Goal: Find specific page/section: Find specific page/section

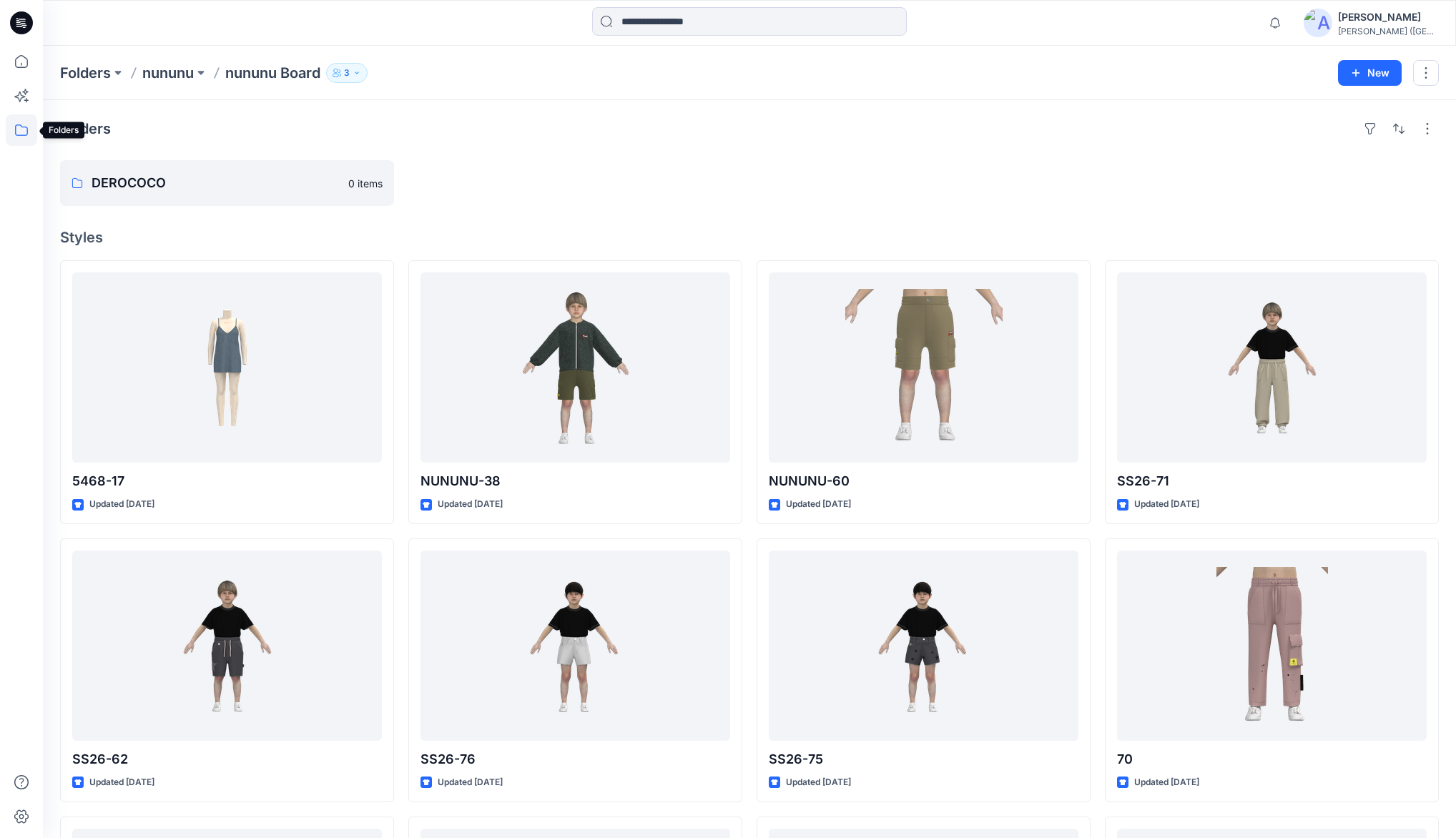
click at [23, 123] on icon at bounding box center [22, 130] width 32 height 31
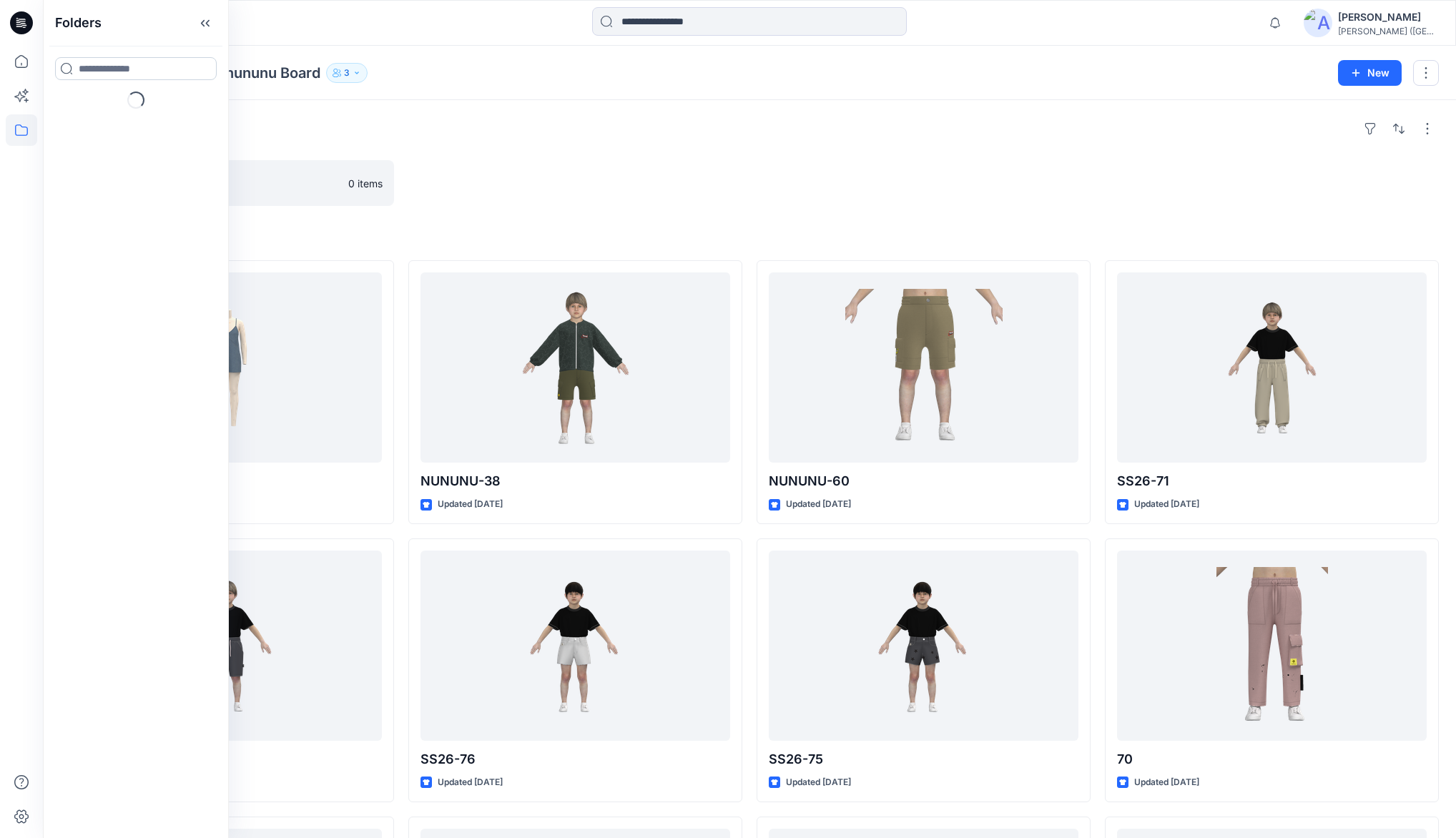
click at [99, 65] on input at bounding box center [135, 69] width 162 height 23
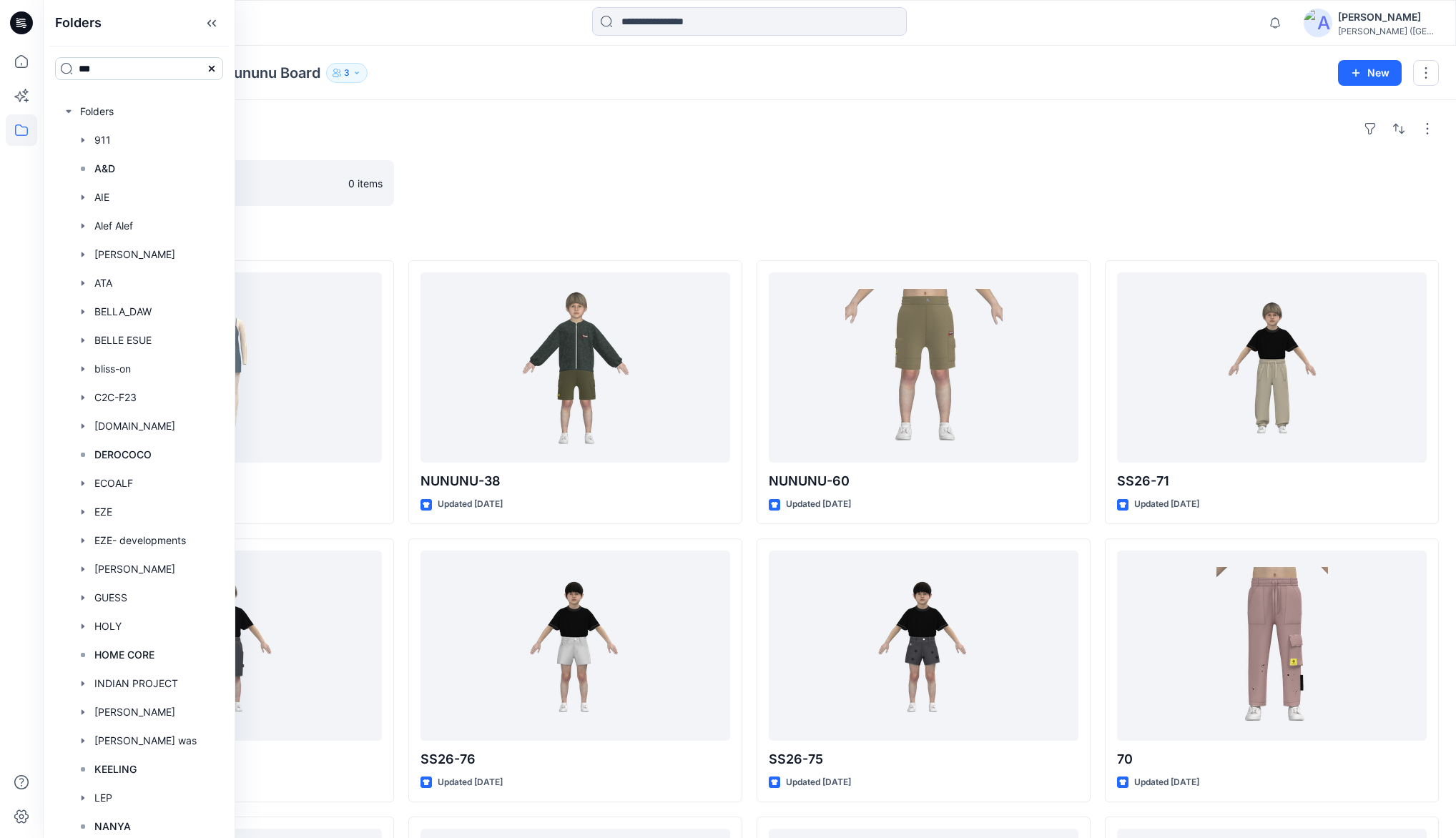
type input "***"
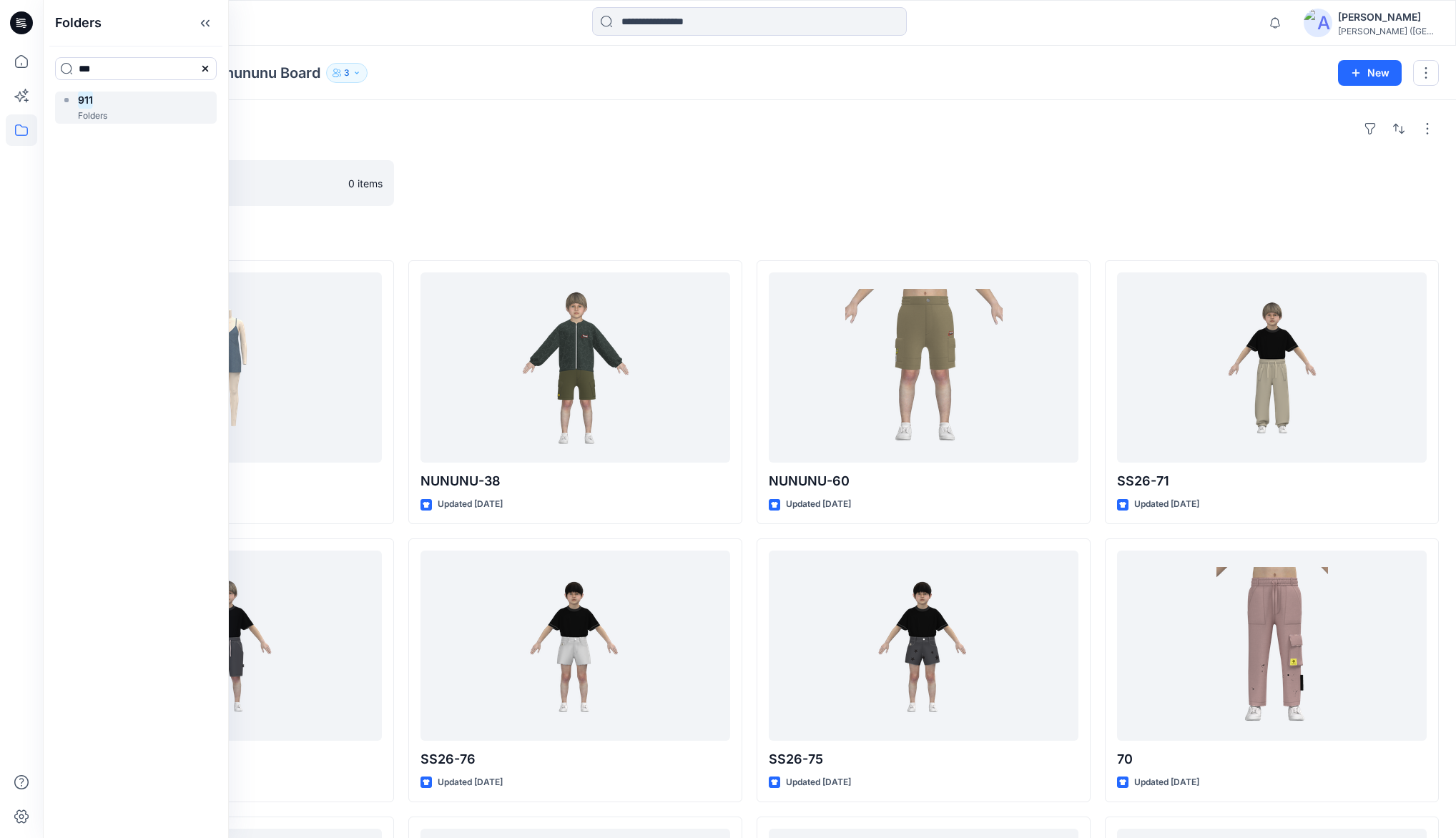
click at [91, 98] on mark "911" at bounding box center [85, 99] width 15 height 19
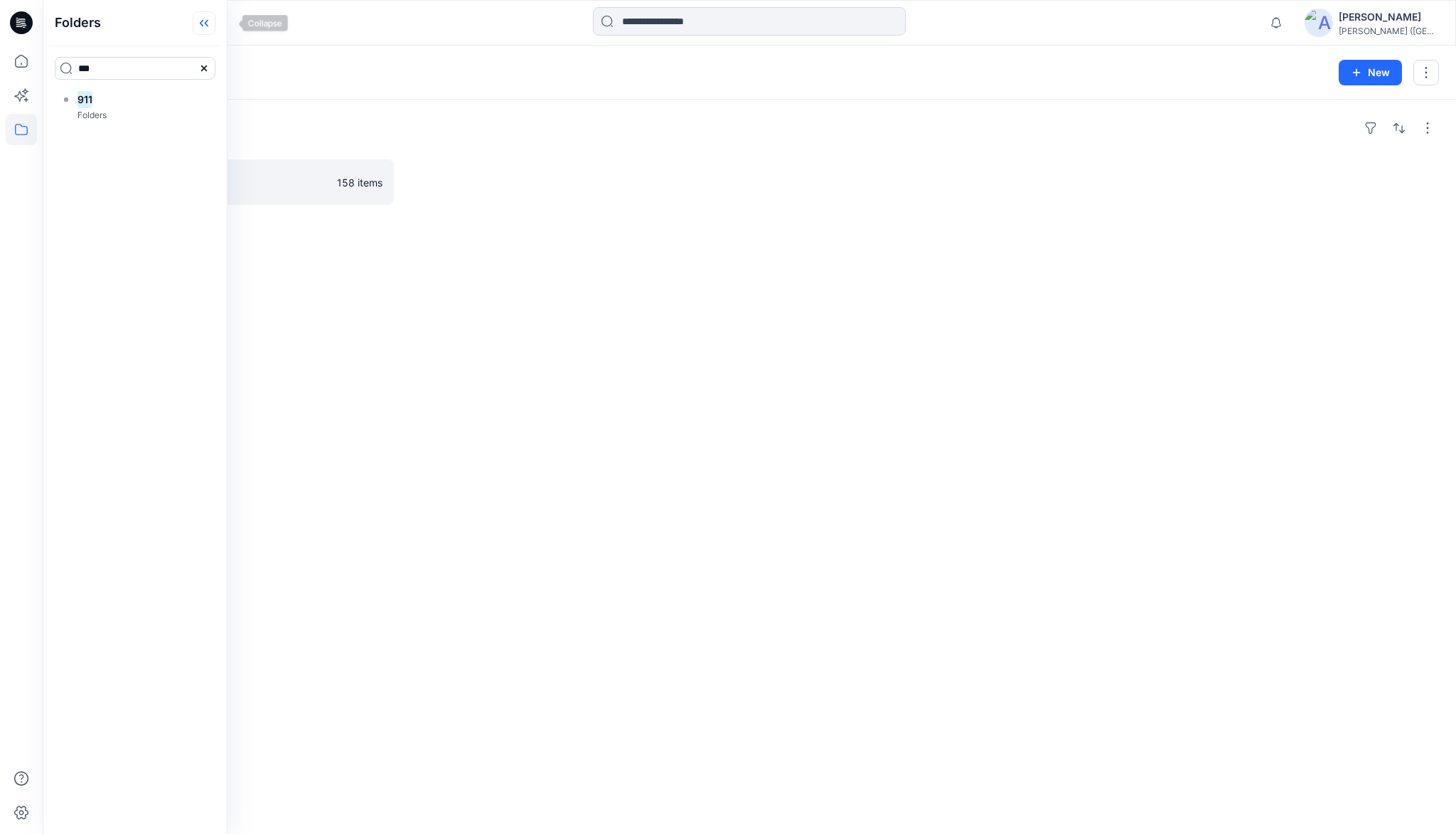
click at [204, 23] on icon at bounding box center [201, 23] width 3 height 7
click at [134, 185] on p "PAPER Board" at bounding box center [225, 182] width 269 height 20
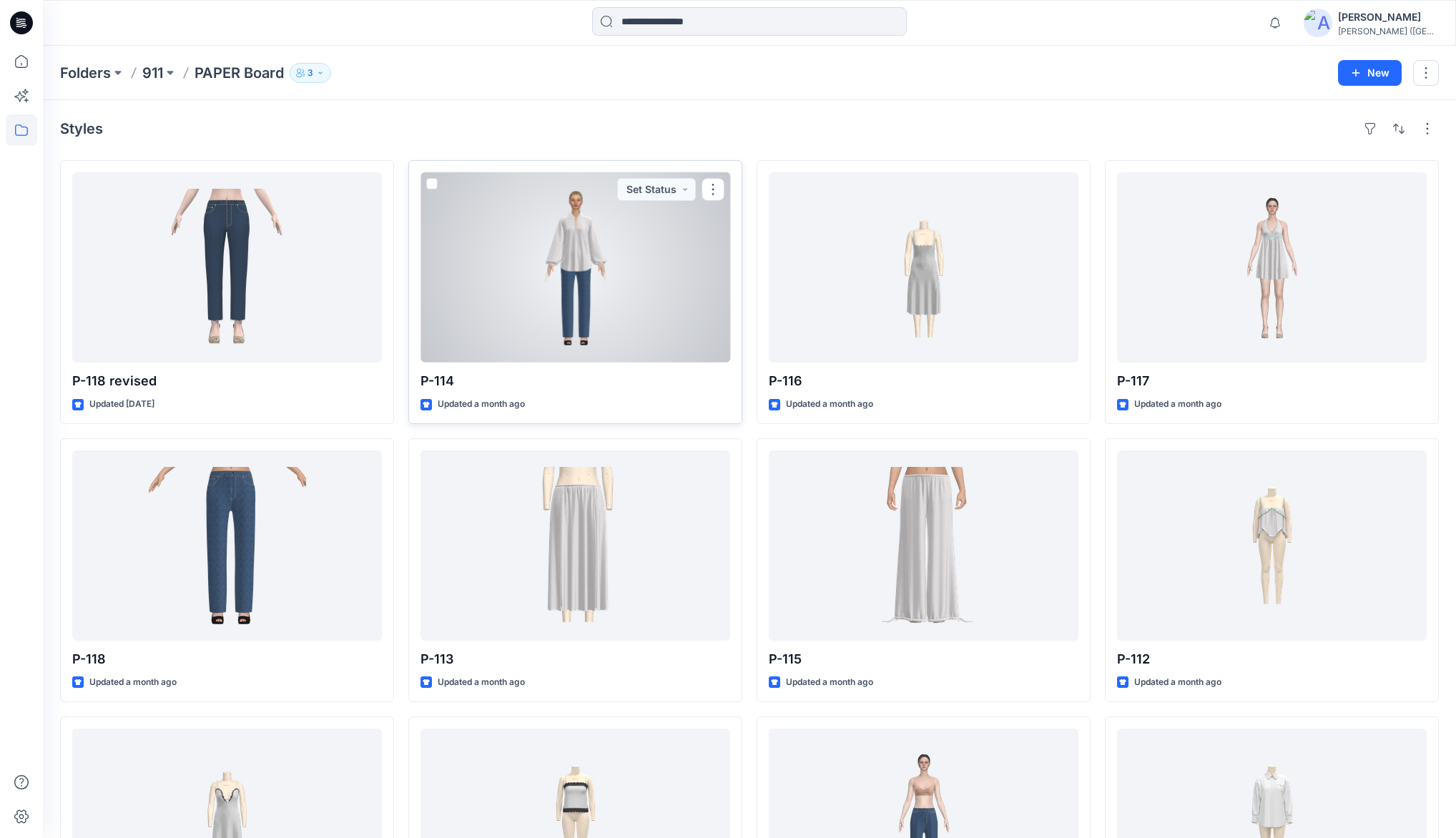
click at [574, 258] on div at bounding box center [575, 267] width 309 height 190
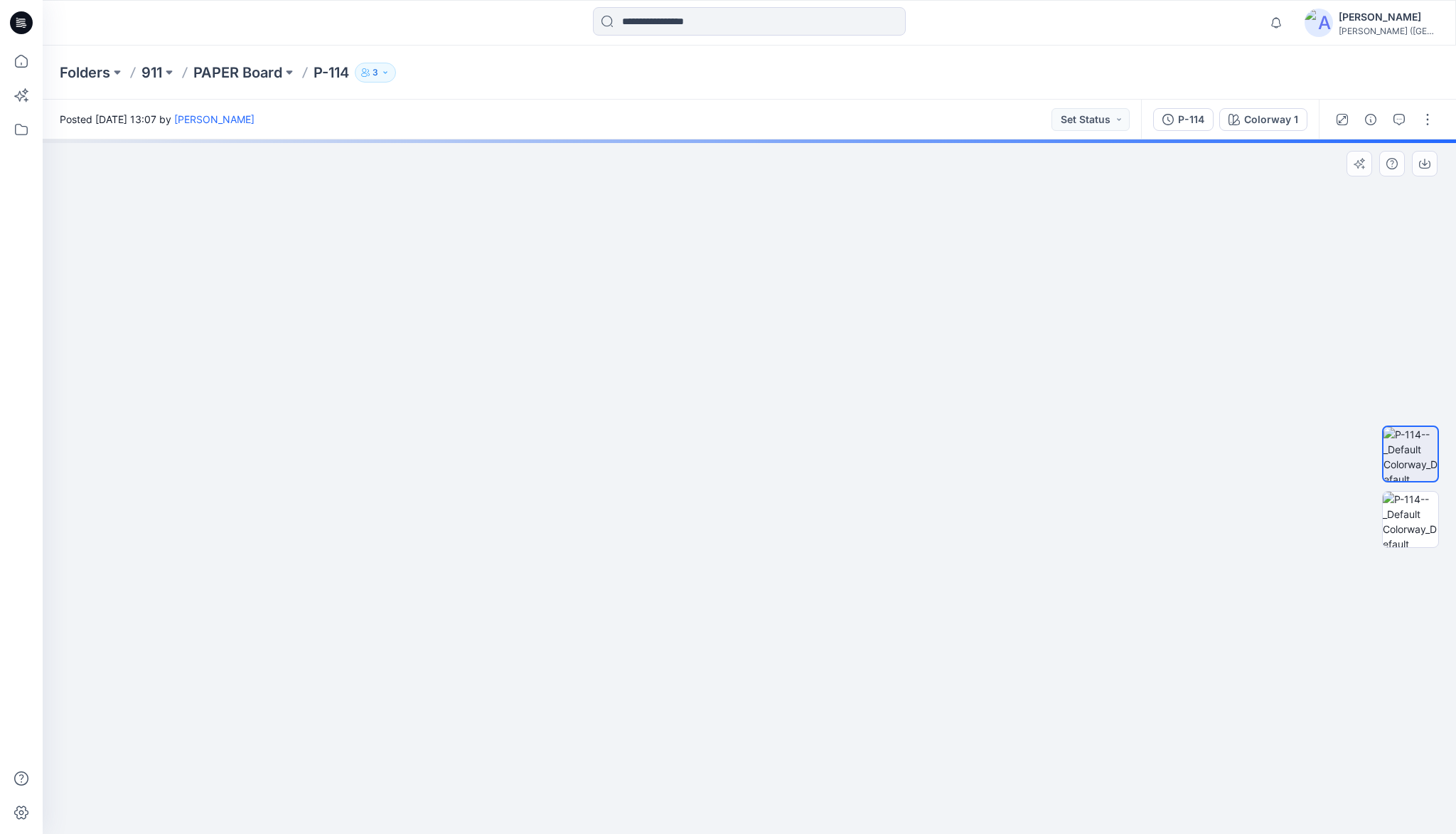
drag, startPoint x: 745, startPoint y: 261, endPoint x: 730, endPoint y: 407, distance: 146.8
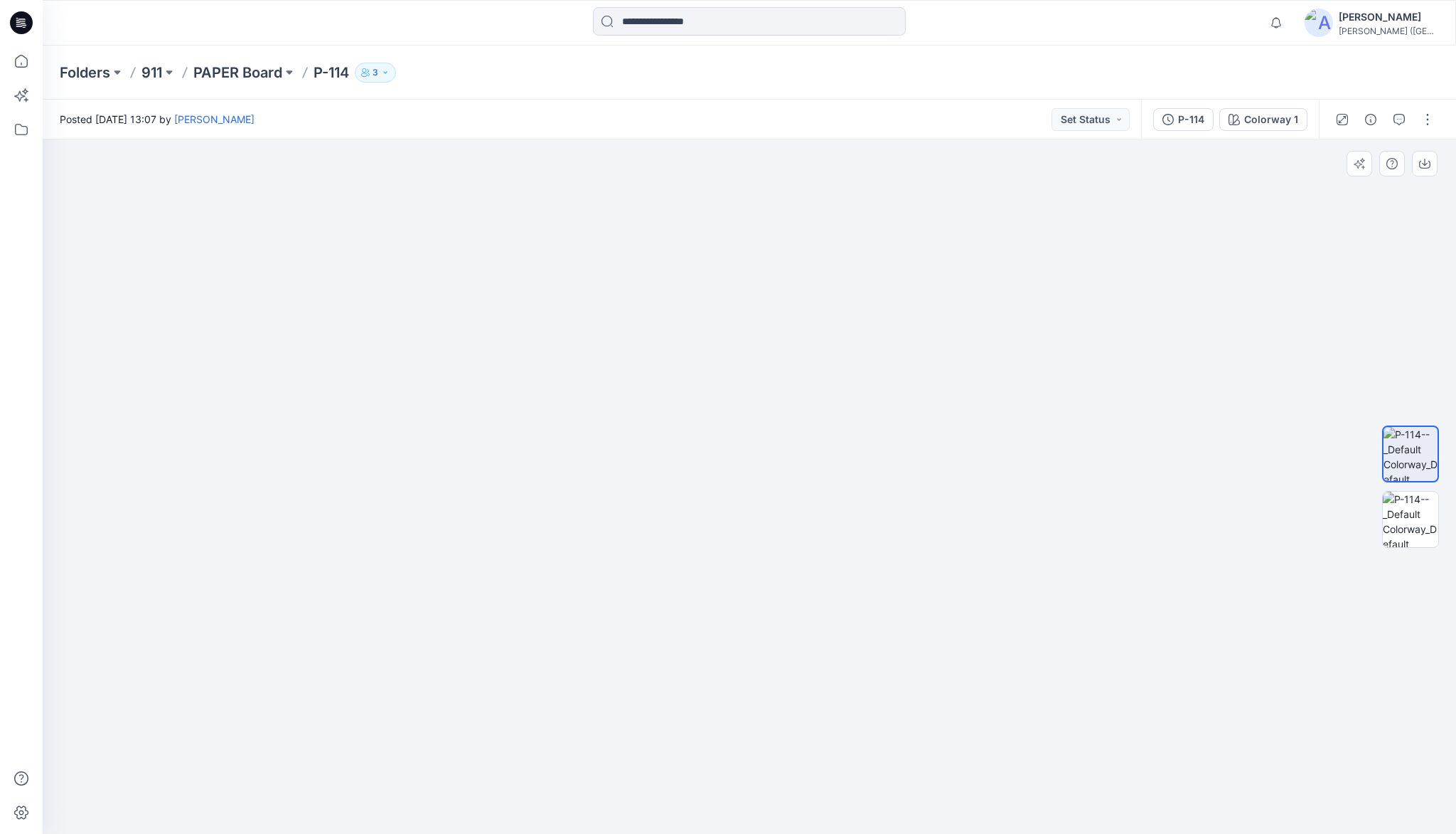
drag, startPoint x: 757, startPoint y: 240, endPoint x: 746, endPoint y: 387, distance: 147.4
click at [230, 71] on p "PAPER Board" at bounding box center [238, 73] width 89 height 20
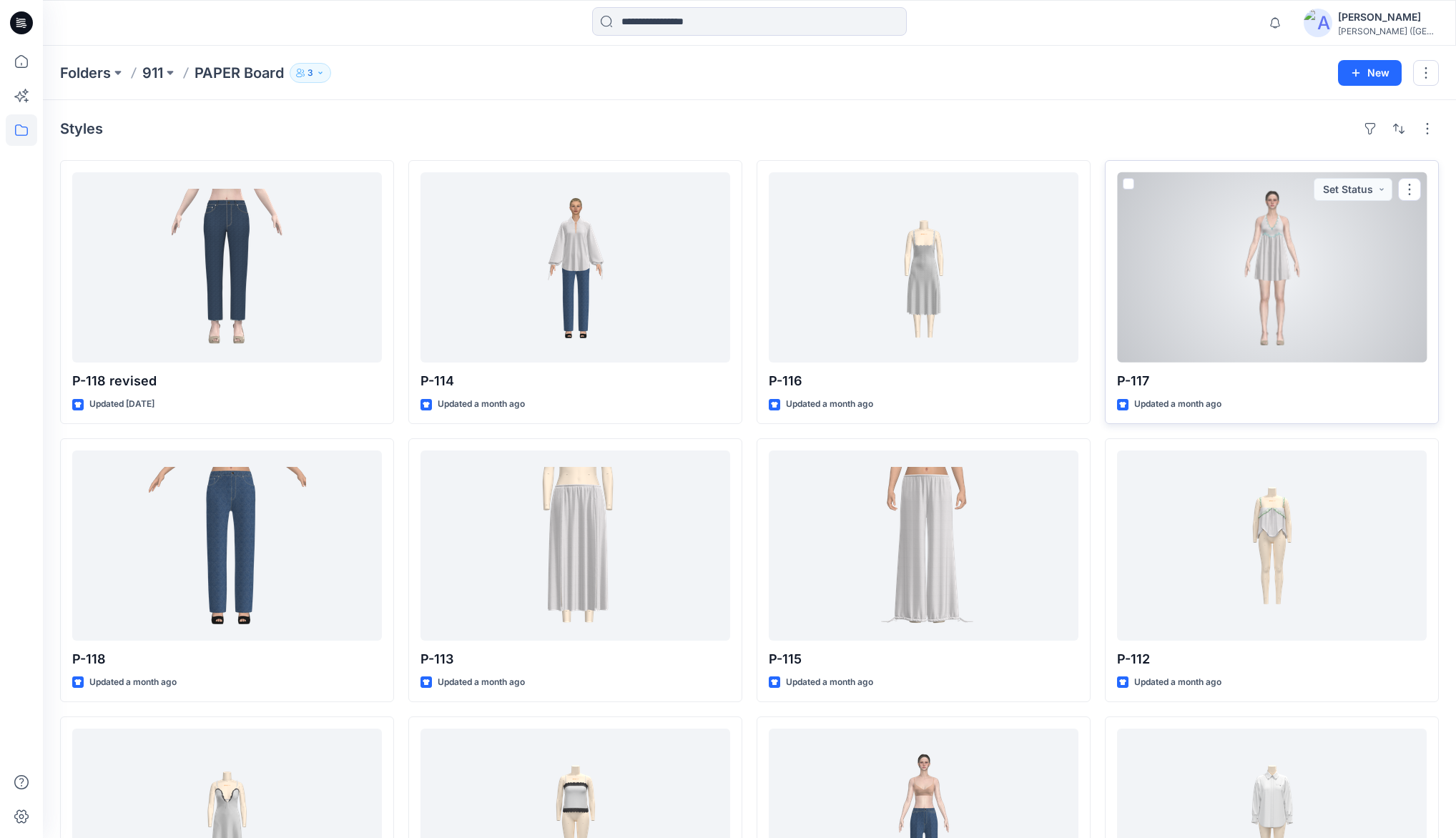
click at [1292, 248] on div at bounding box center [1271, 267] width 309 height 190
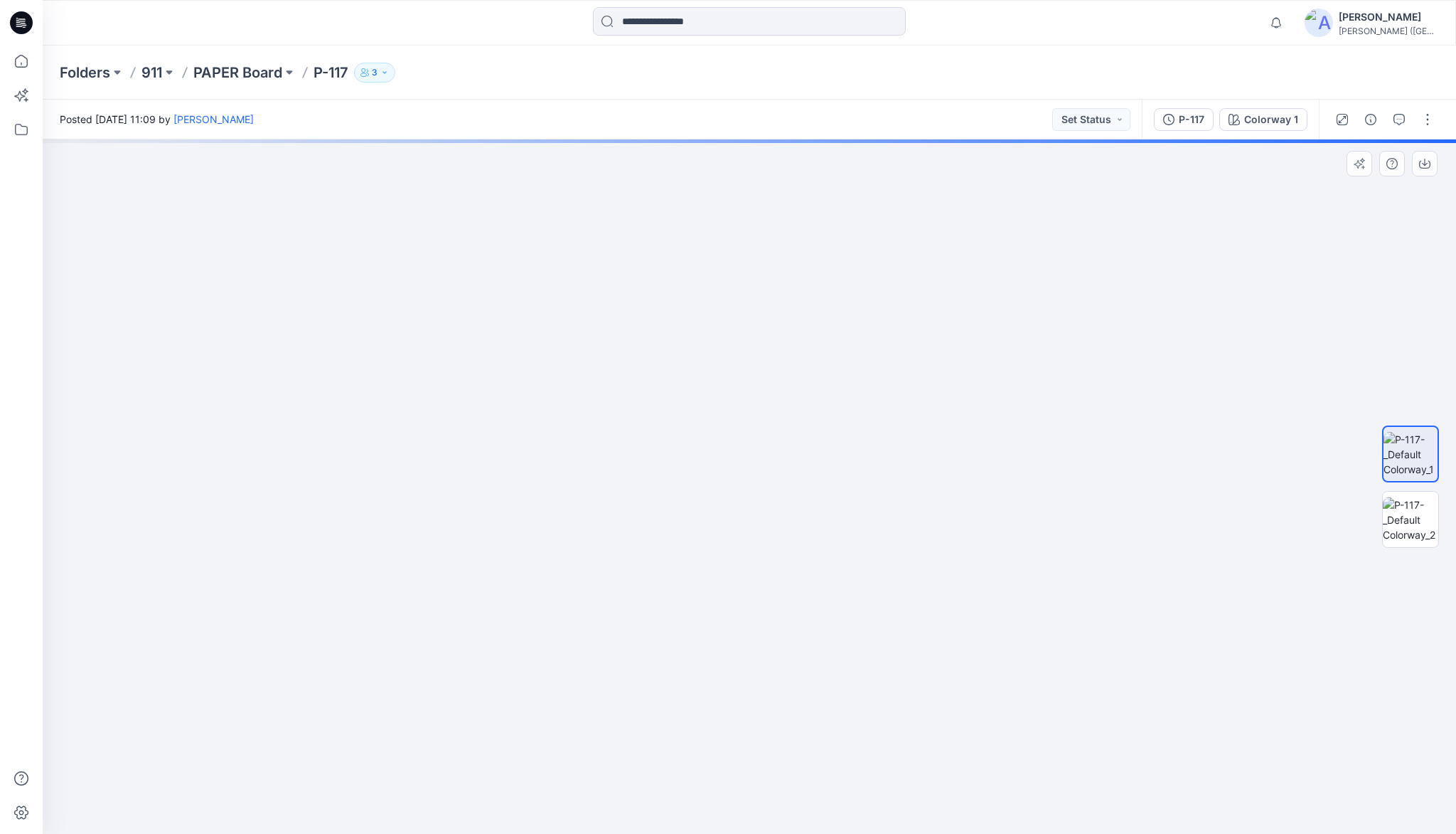
drag, startPoint x: 766, startPoint y: 423, endPoint x: 766, endPoint y: 395, distance: 28.0
drag, startPoint x: 757, startPoint y: 366, endPoint x: 750, endPoint y: 434, distance: 68.4
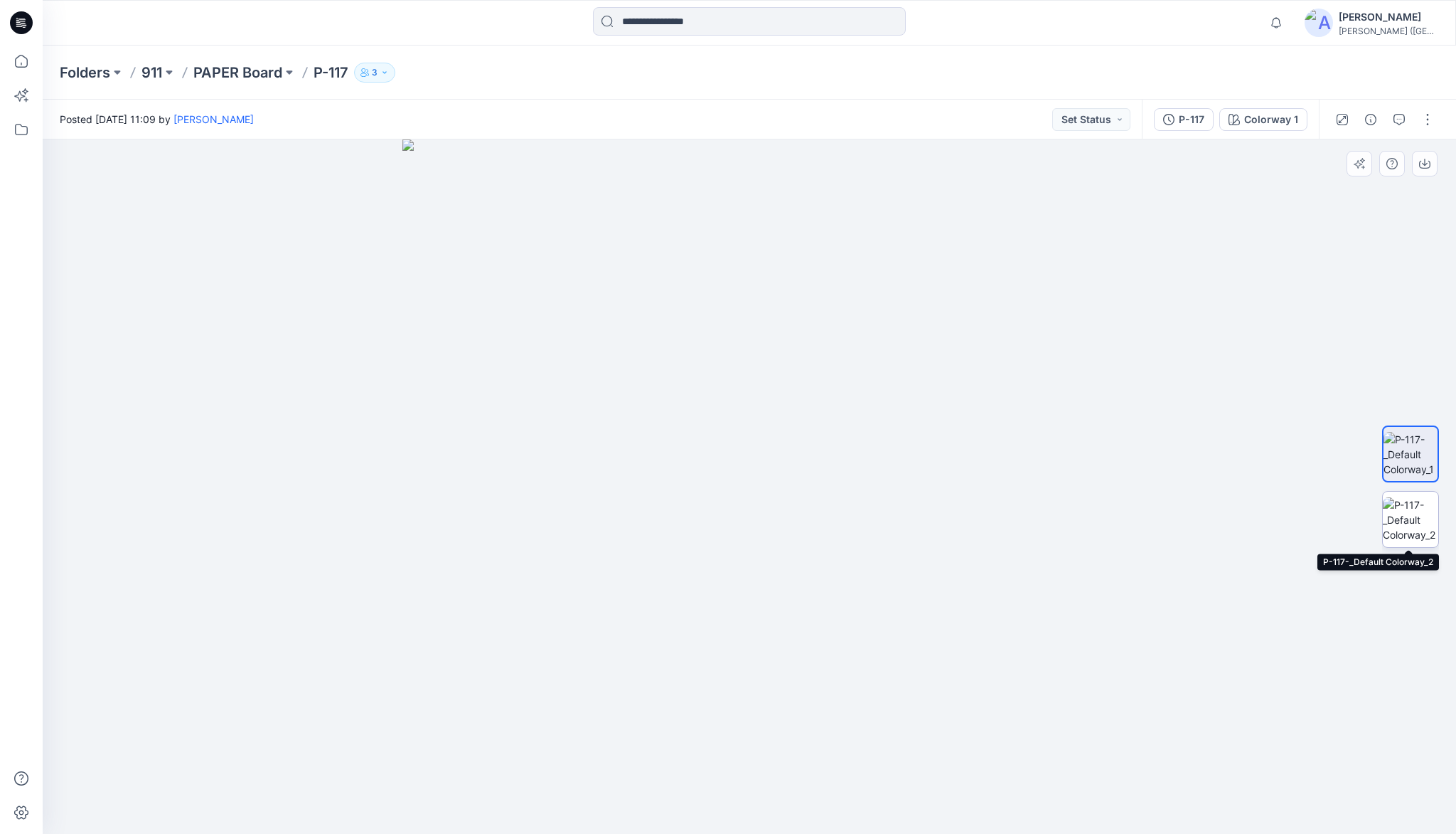
click at [1416, 509] on img at bounding box center [1410, 520] width 55 height 45
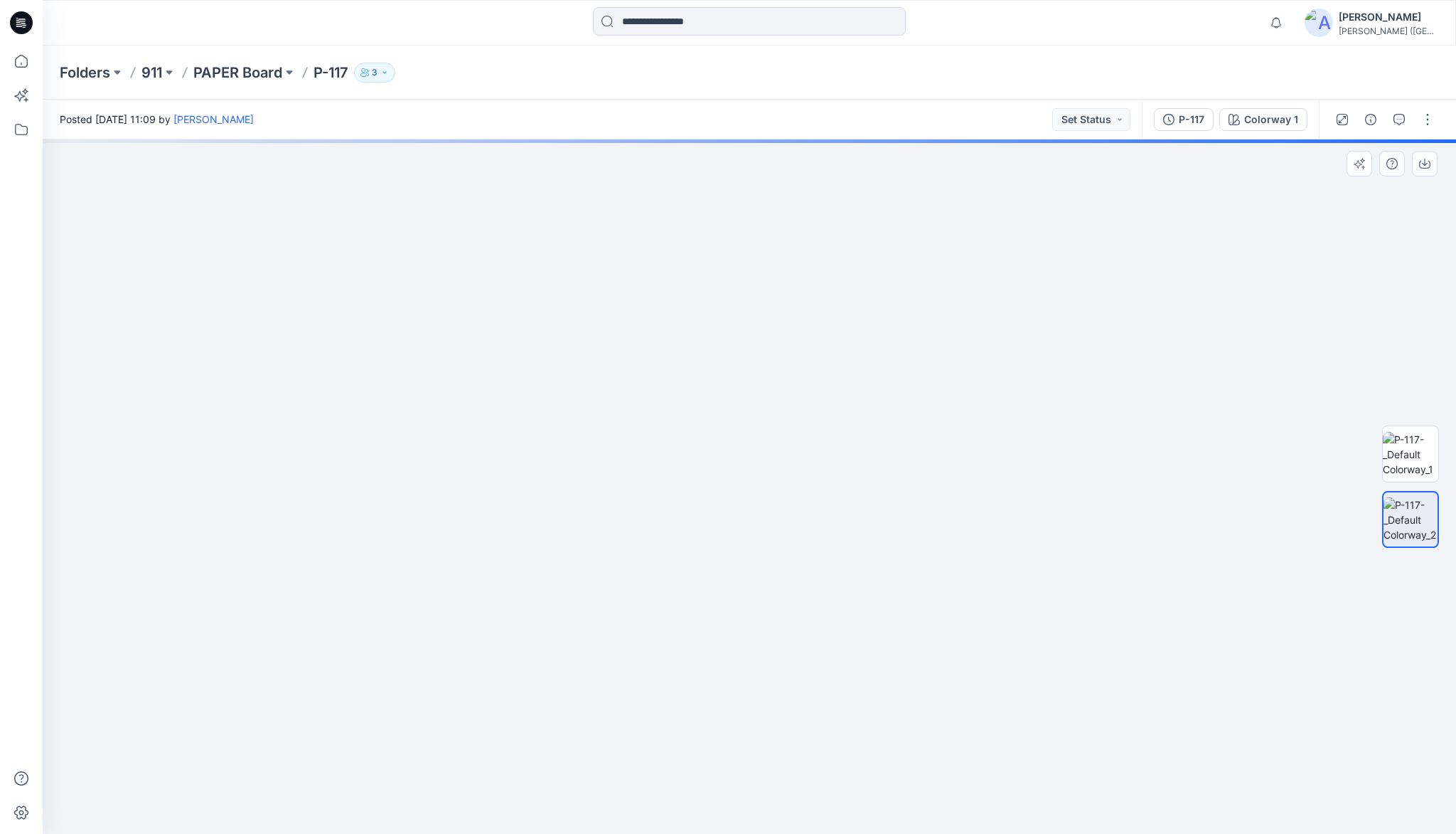
drag, startPoint x: 778, startPoint y: 283, endPoint x: 752, endPoint y: 541, distance: 259.3
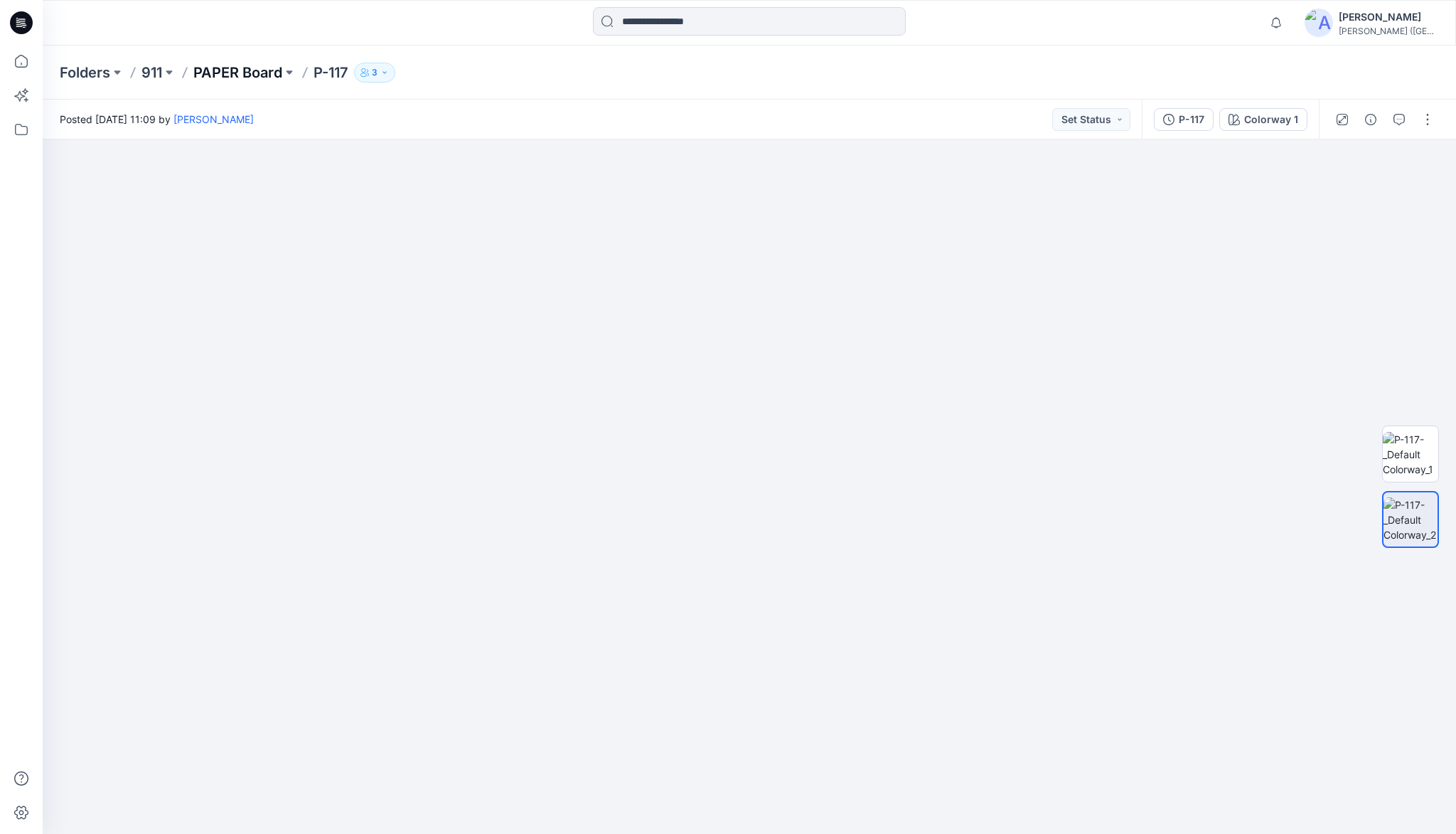
click at [219, 71] on p "PAPER Board" at bounding box center [238, 73] width 89 height 20
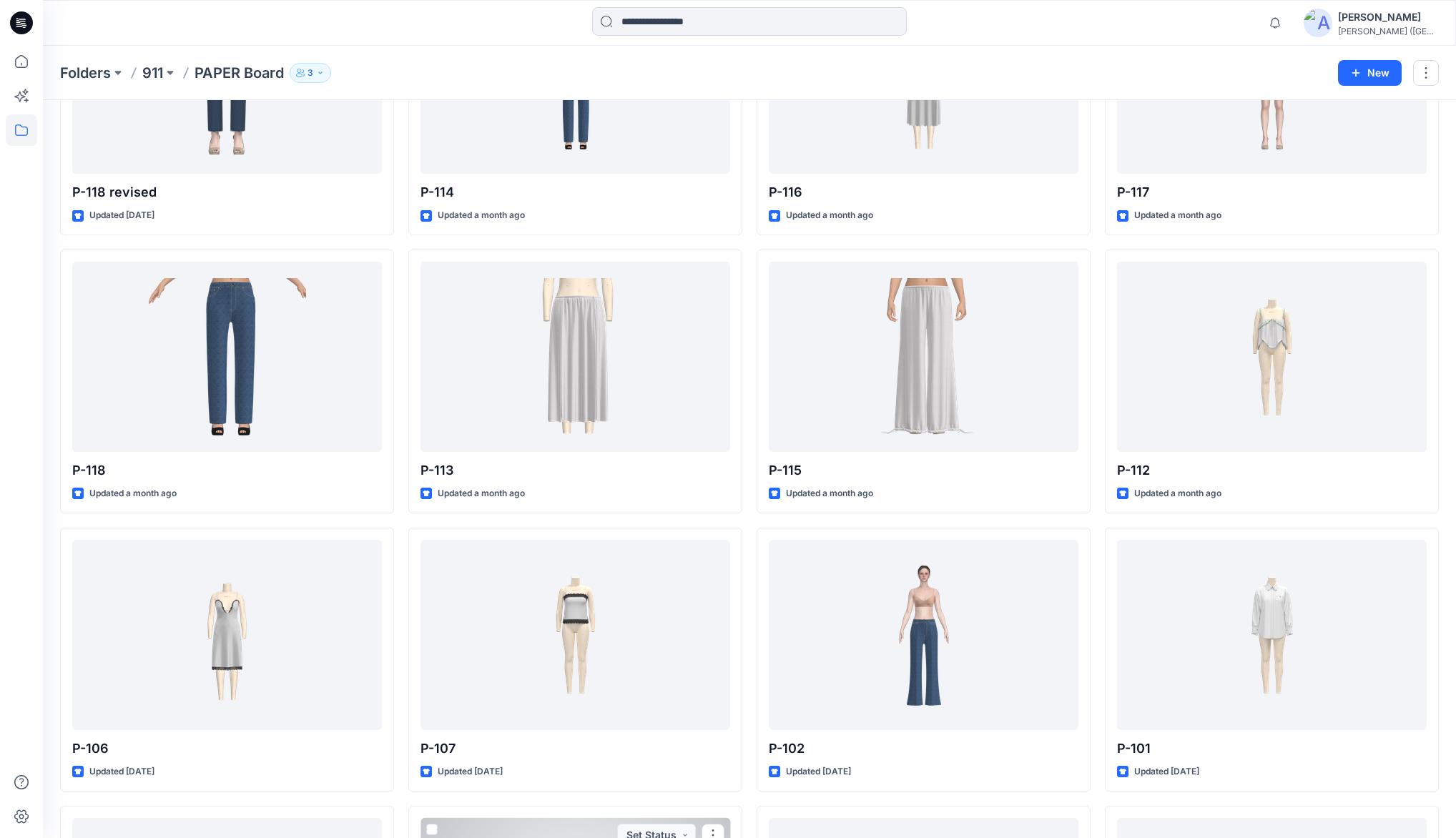
scroll to position [153, 0]
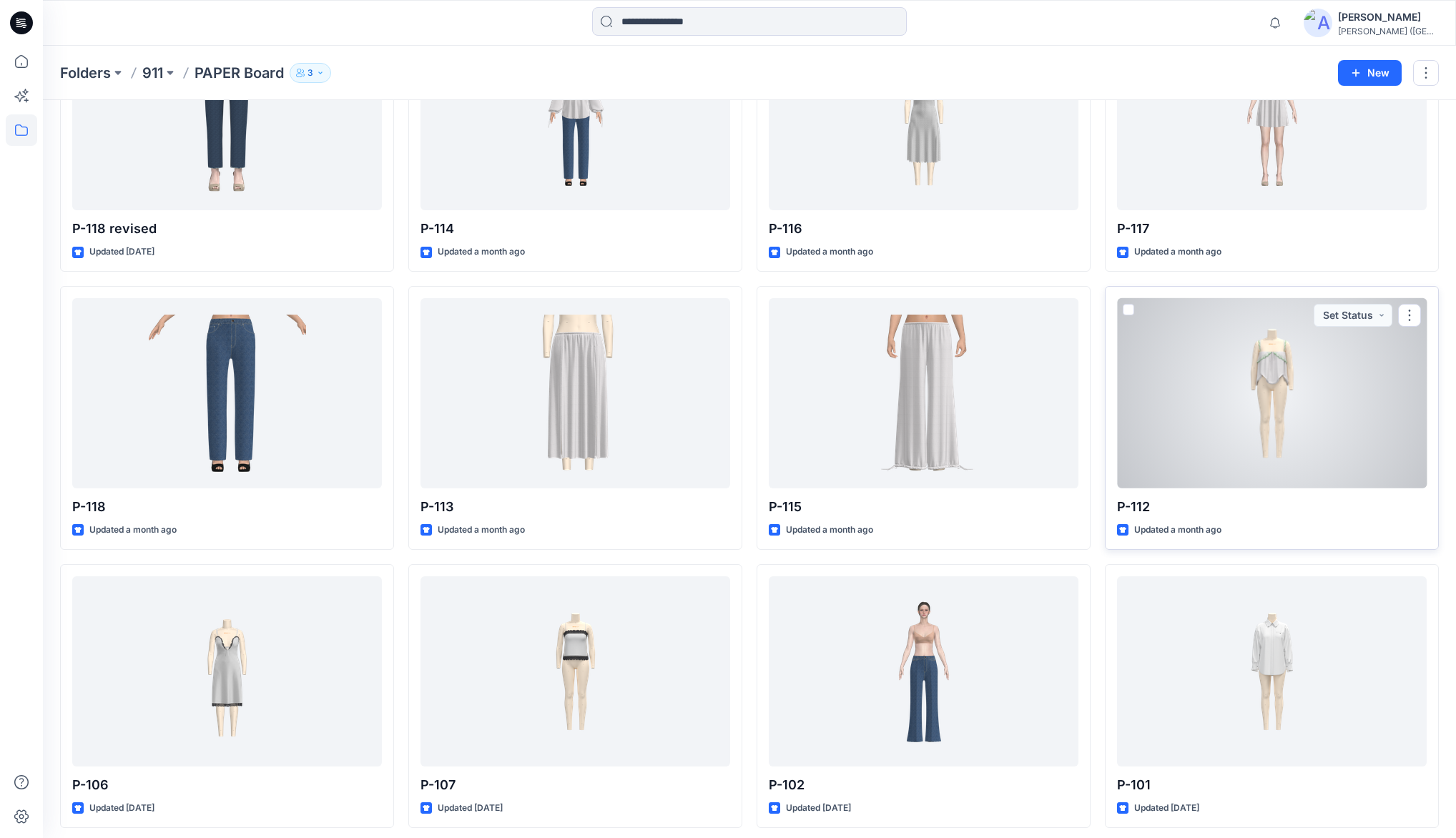
click at [1273, 387] on div at bounding box center [1271, 393] width 309 height 190
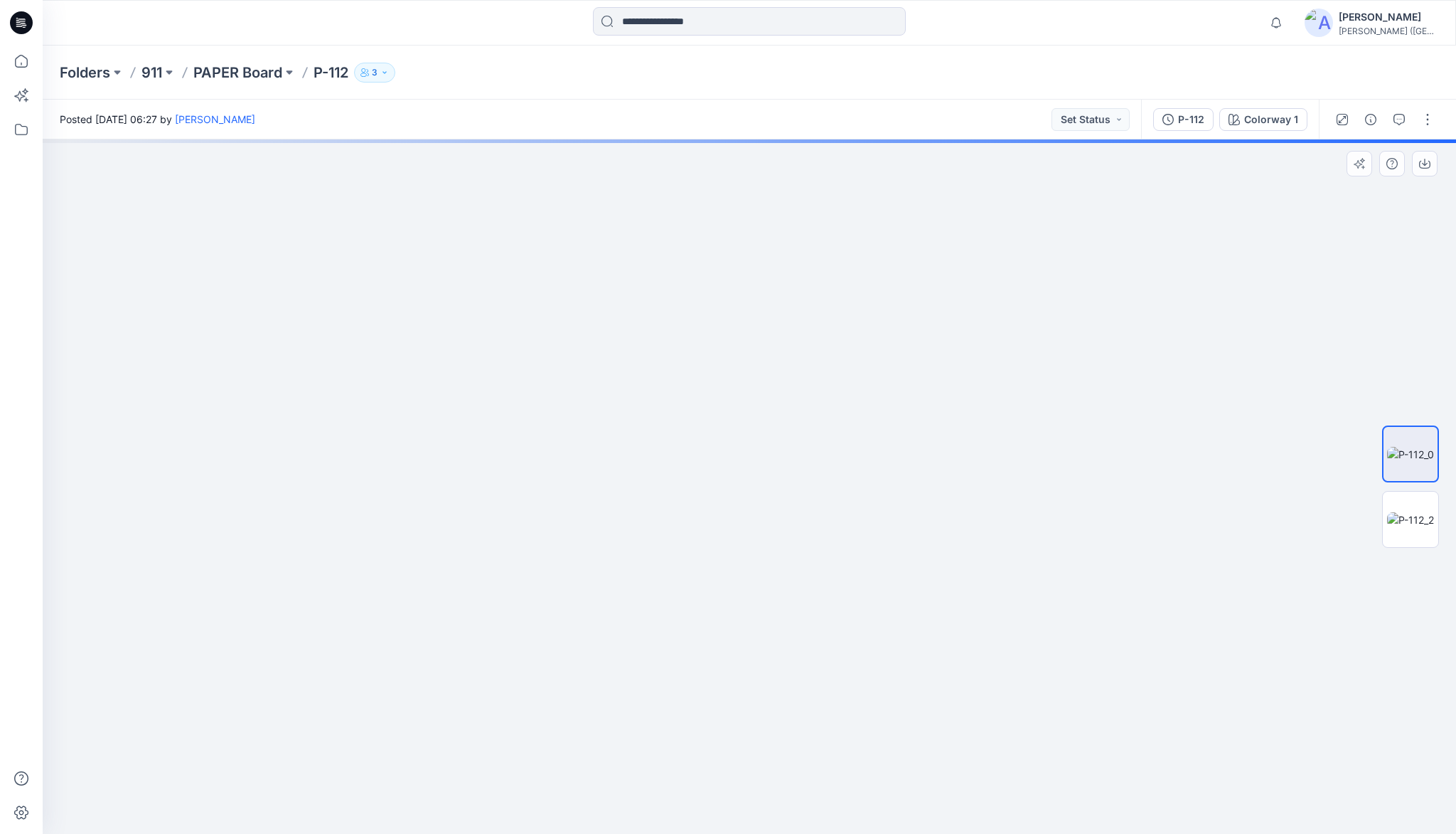
drag, startPoint x: 783, startPoint y: 338, endPoint x: 758, endPoint y: 554, distance: 217.4
